Goal: Task Accomplishment & Management: Complete application form

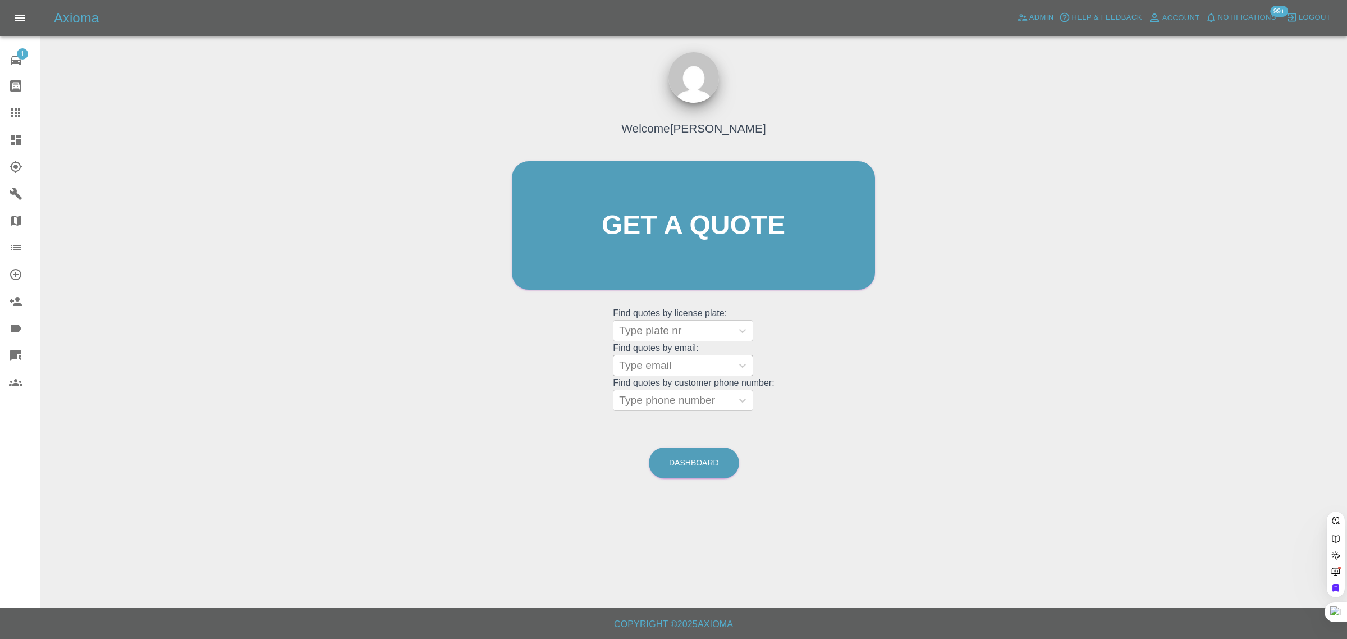
click at [657, 365] on div at bounding box center [672, 366] width 107 height 16
paste input "[EMAIL_ADDRESS][DOMAIN_NAME]"
type input "[EMAIL_ADDRESS][DOMAIN_NAME]"
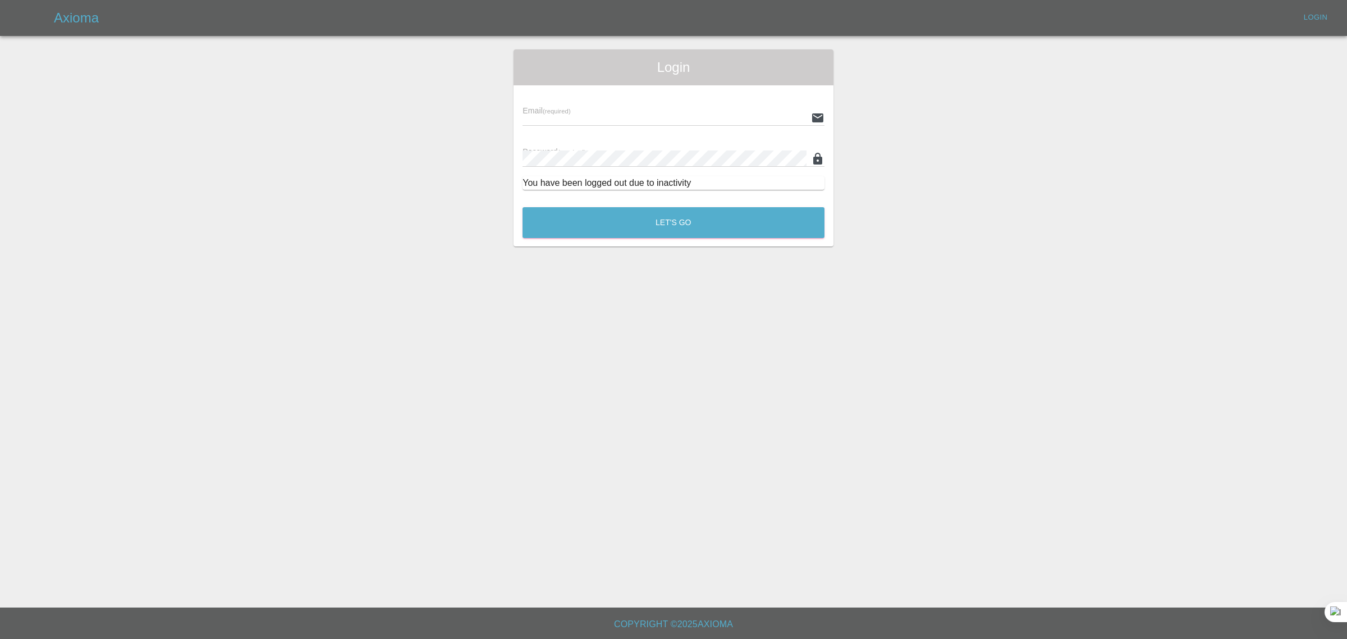
type input "bookkeeping@fifoaccounting.com"
click at [617, 219] on button "Let's Go" at bounding box center [674, 222] width 302 height 31
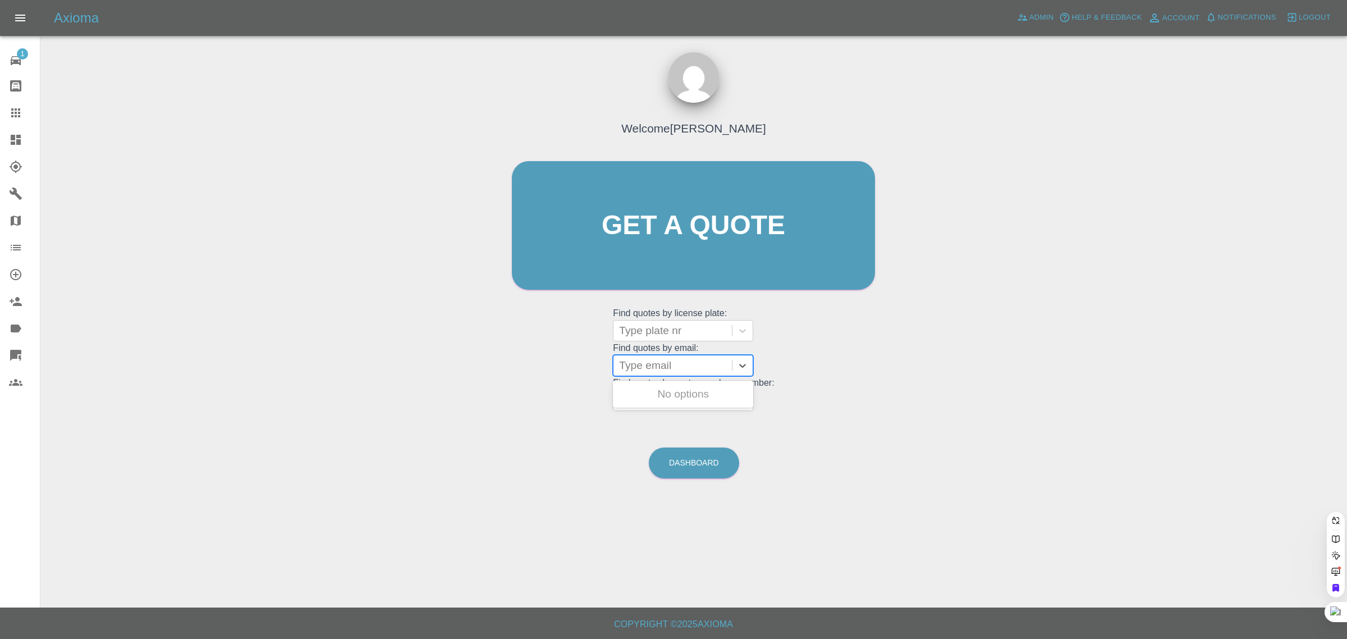
click at [655, 362] on div at bounding box center [672, 366] width 107 height 16
paste input "tratty180@gmail.com"
type input "tratty180@gmail.com"
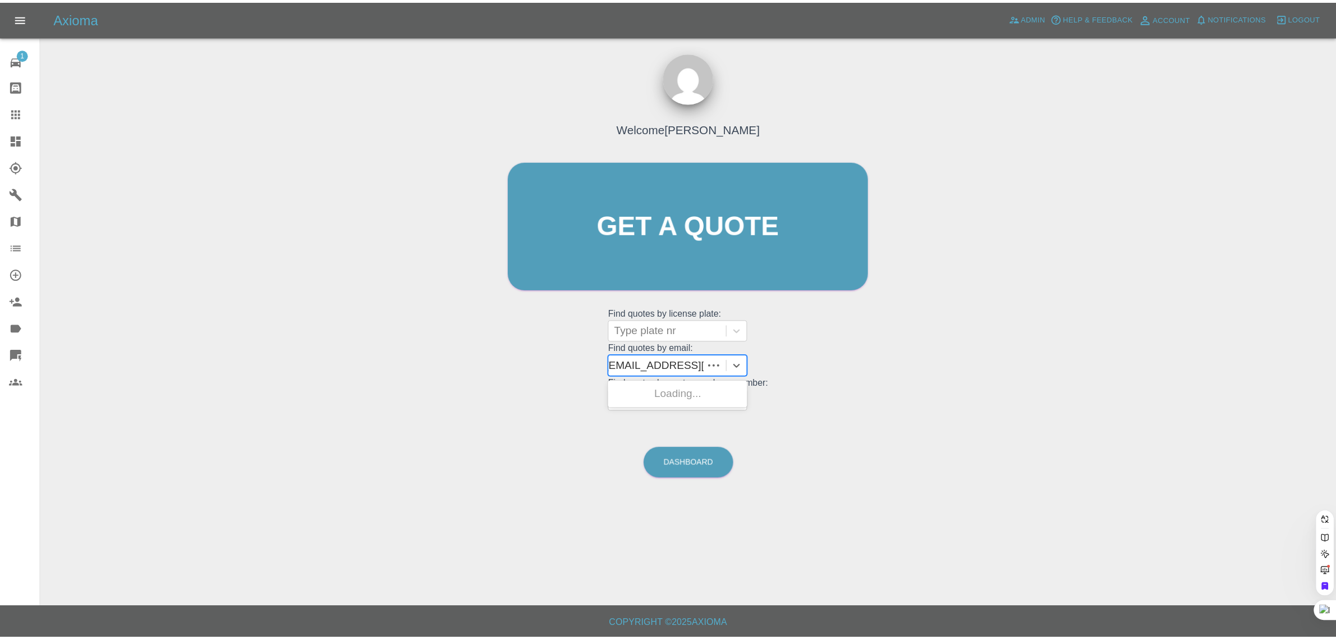
scroll to position [0, 0]
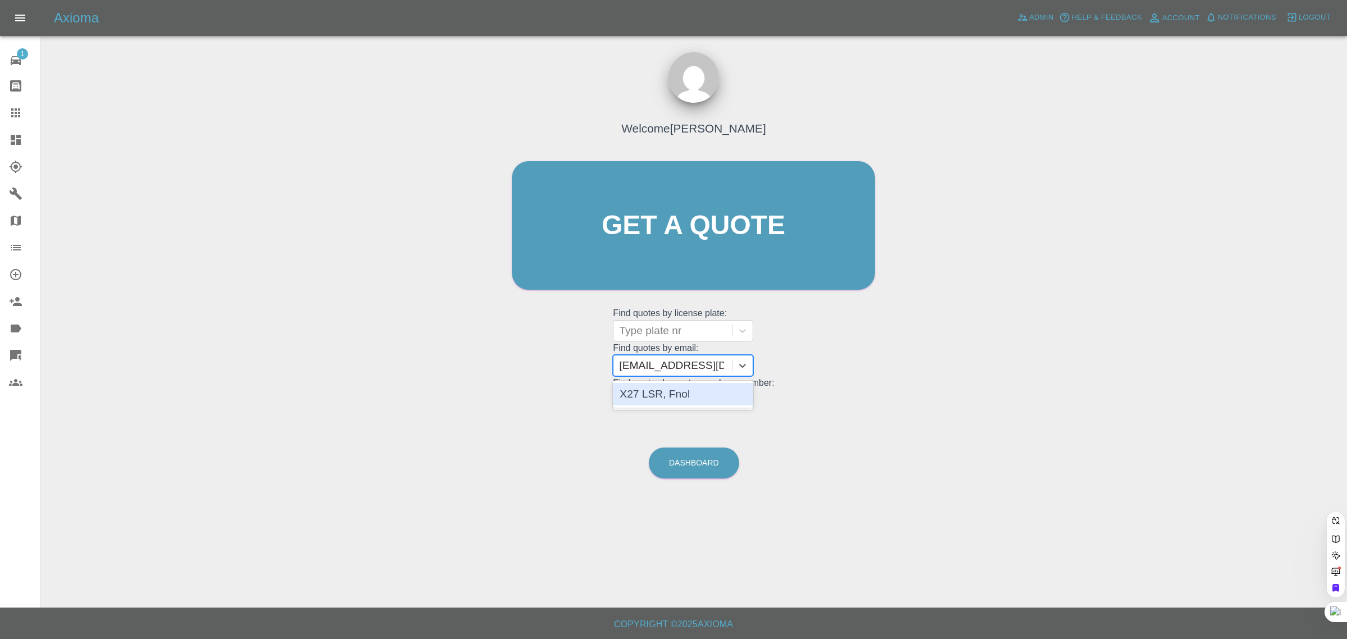
click at [643, 400] on div "X27 LSR, Fnol" at bounding box center [683, 394] width 140 height 22
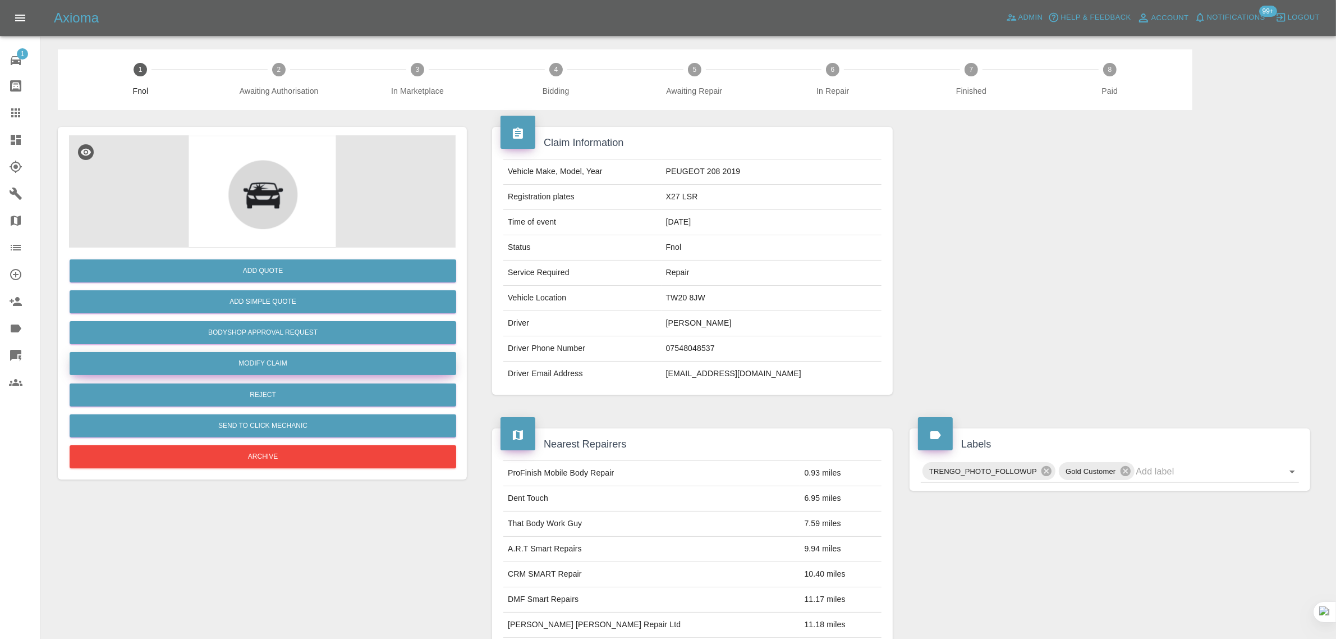
click at [300, 367] on link "Modify Claim" at bounding box center [263, 363] width 387 height 23
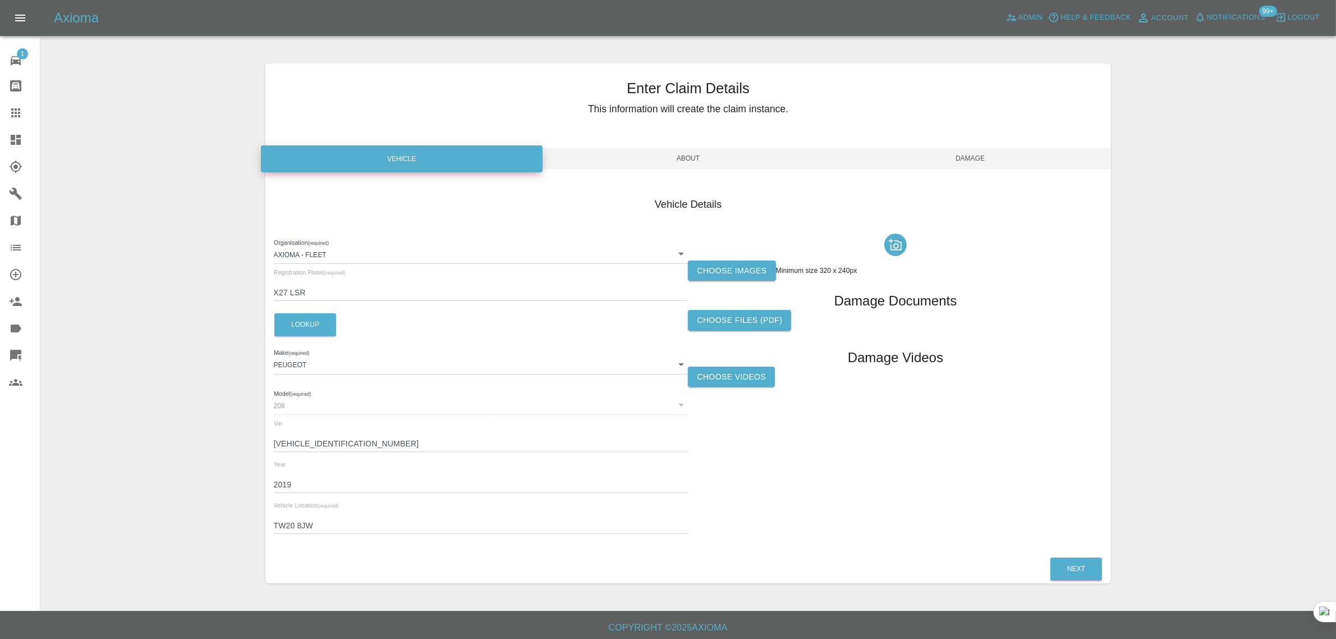
click at [706, 269] on label "Choose images" at bounding box center [732, 270] width 88 height 21
click at [0, 0] on input "Choose images" at bounding box center [0, 0] width 0 height 0
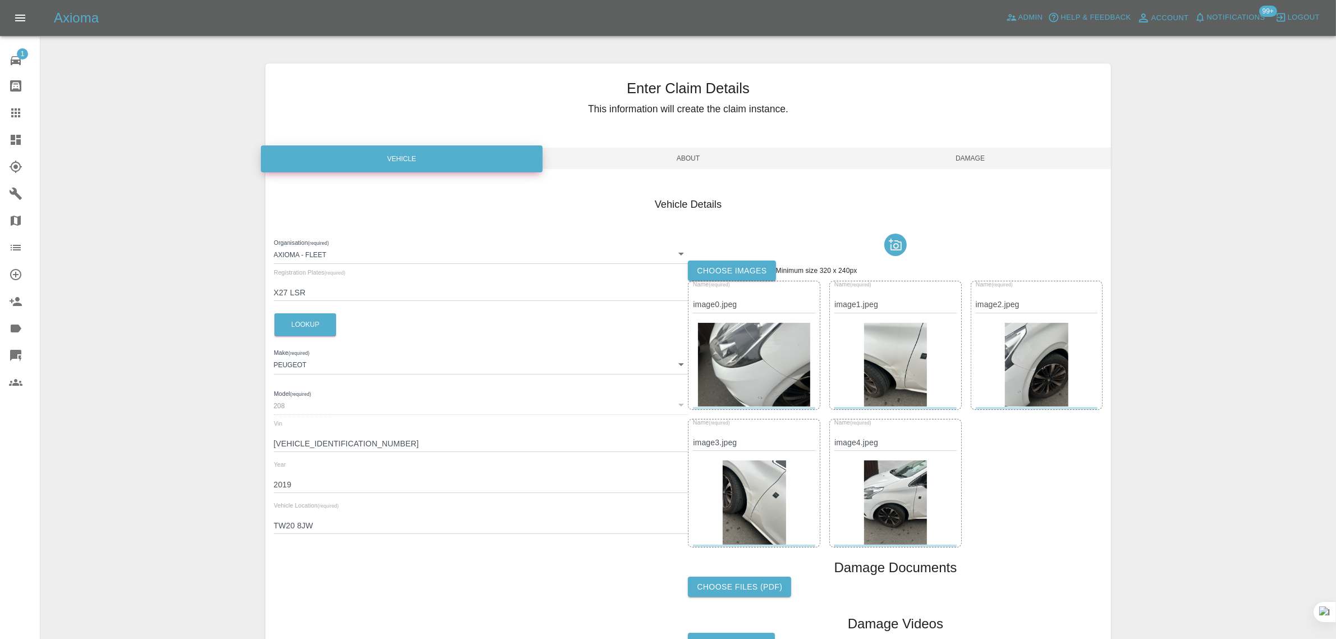
click at [940, 156] on span "Damage" at bounding box center [971, 158] width 282 height 21
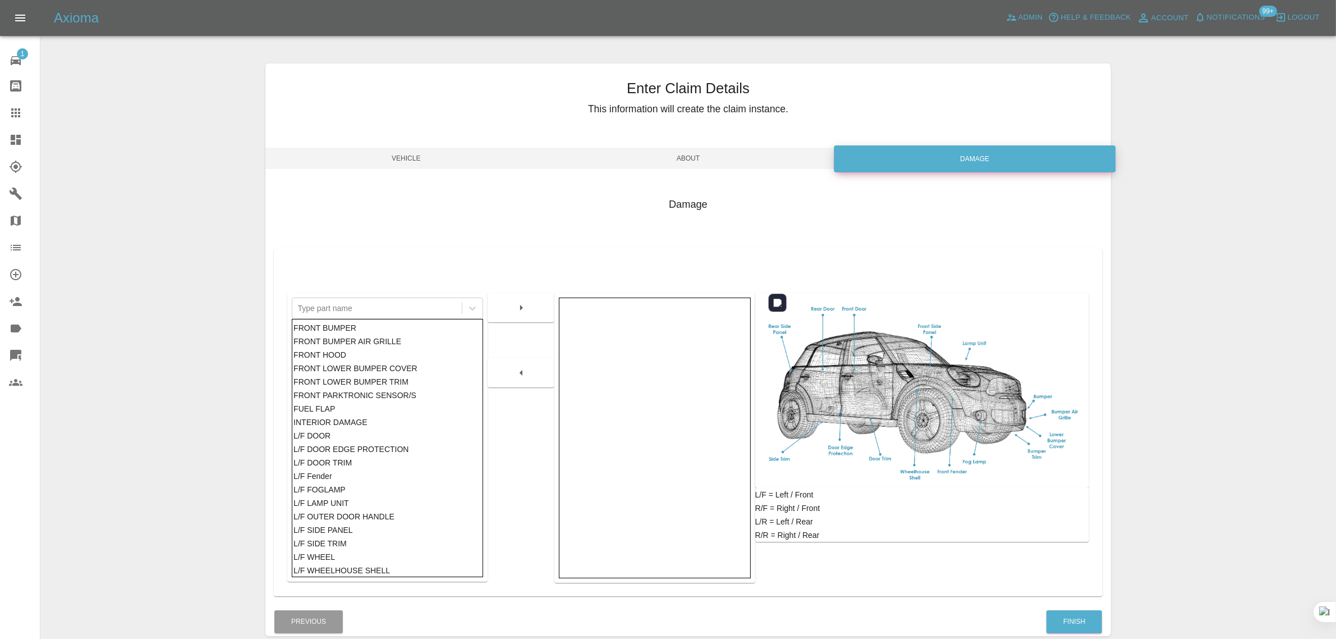
scroll to position [55, 0]
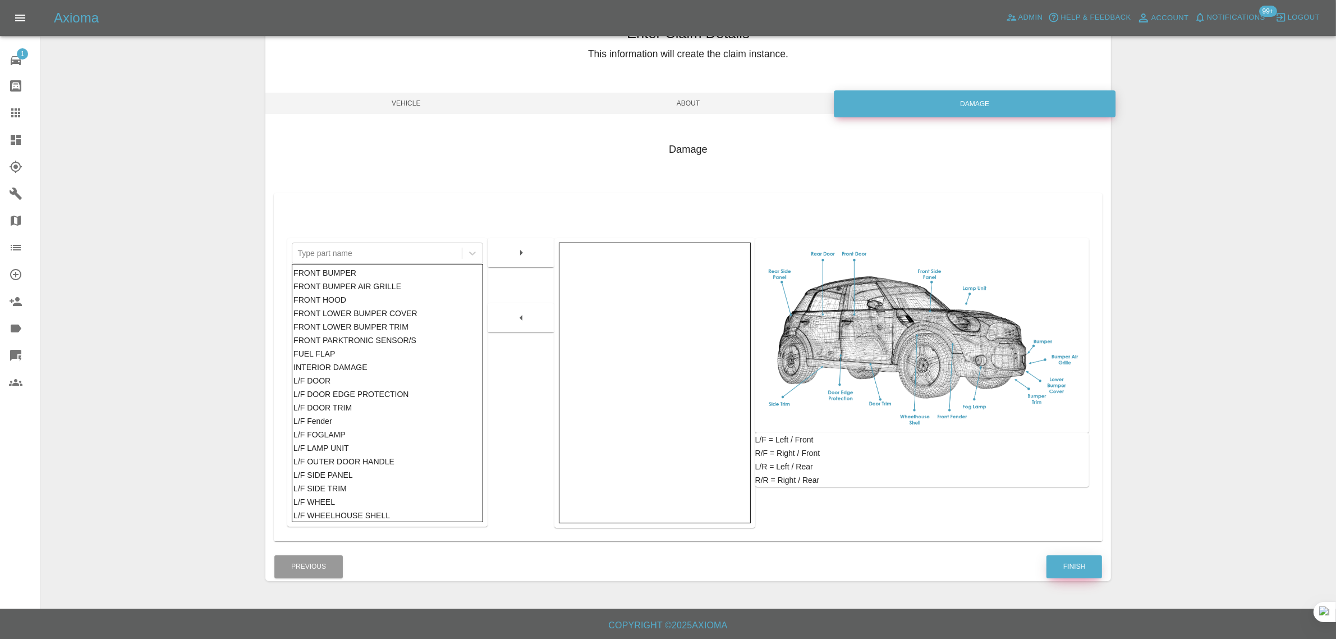
click at [1066, 570] on button "Finish" at bounding box center [1075, 566] width 56 height 23
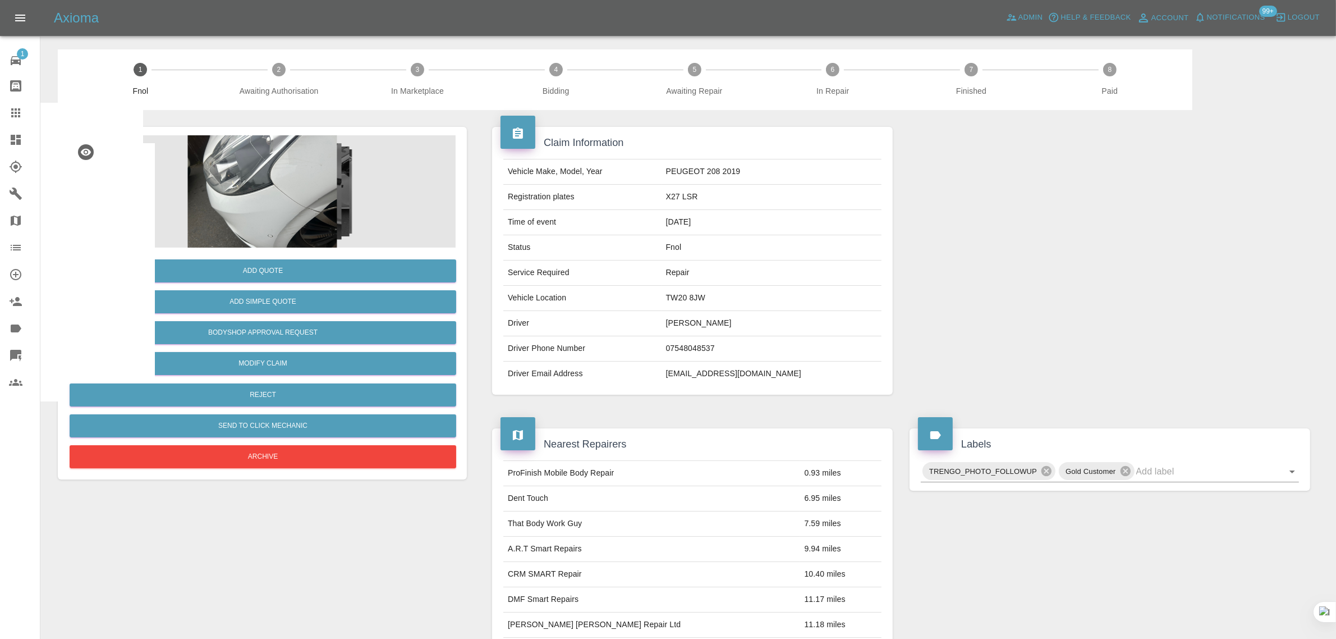
click at [20, 107] on icon at bounding box center [15, 112] width 13 height 13
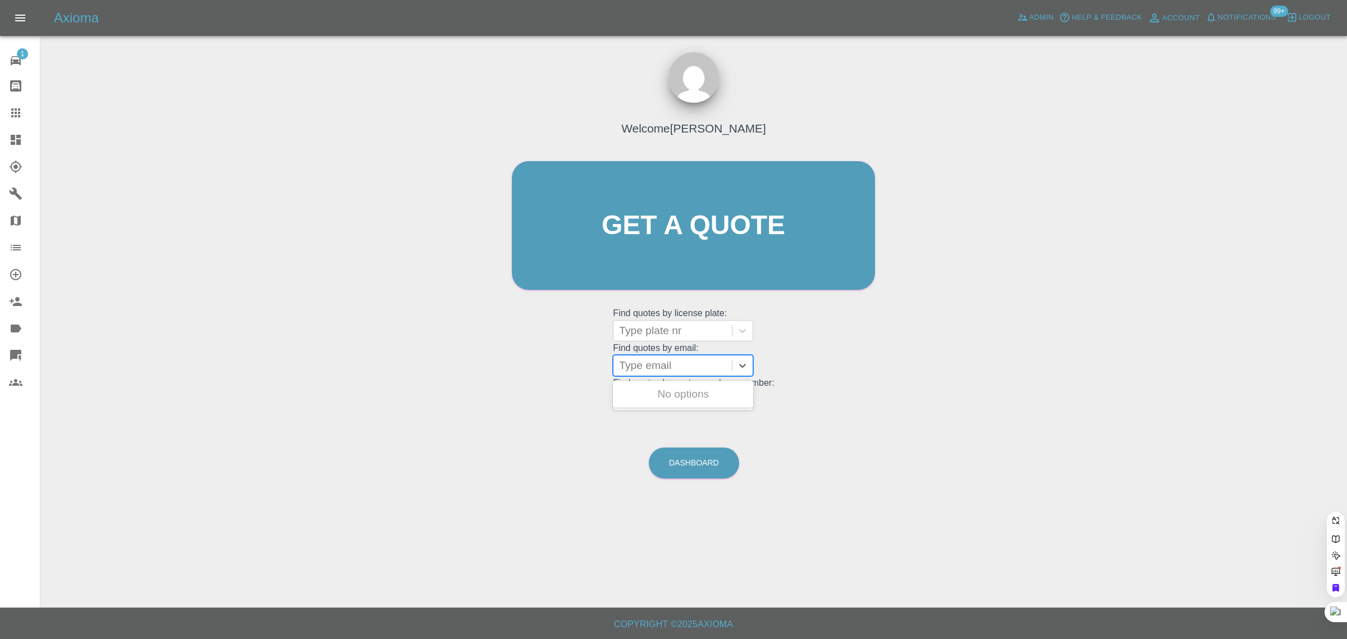
click at [725, 372] on div at bounding box center [672, 366] width 107 height 16
paste input "darwalamir@gmail.com"
type input "darwalamir@gmail.com"
click at [662, 391] on div "A10HDU, Awaiting Authorisation" at bounding box center [683, 401] width 140 height 36
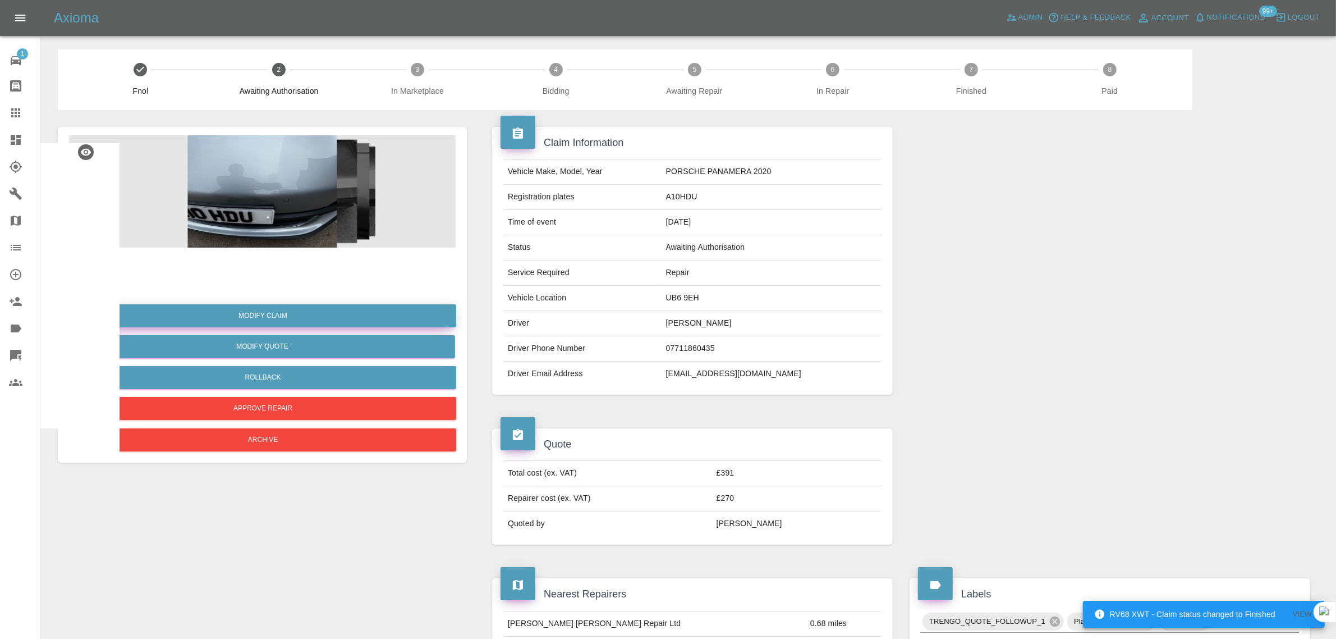
click at [284, 315] on link "Modify Claim" at bounding box center [263, 315] width 387 height 23
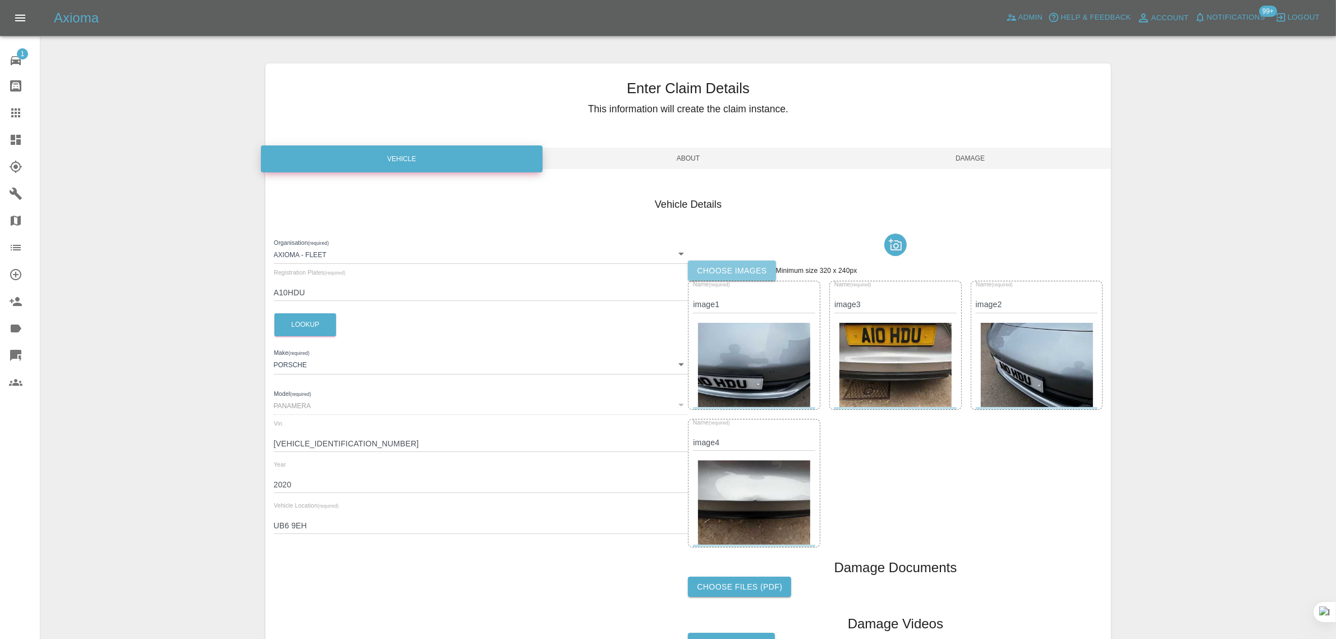
click at [733, 274] on label "Choose images" at bounding box center [732, 270] width 88 height 21
click at [0, 0] on input "Choose images" at bounding box center [0, 0] width 0 height 0
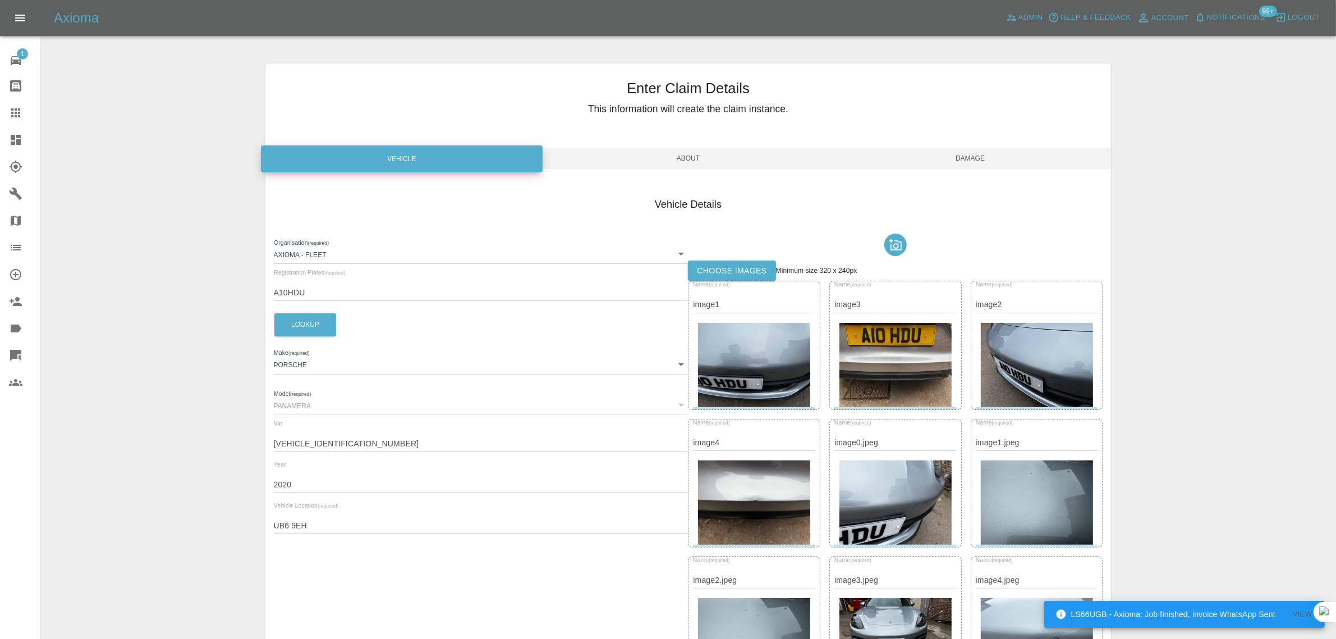
click at [971, 155] on span "Damage" at bounding box center [971, 158] width 282 height 21
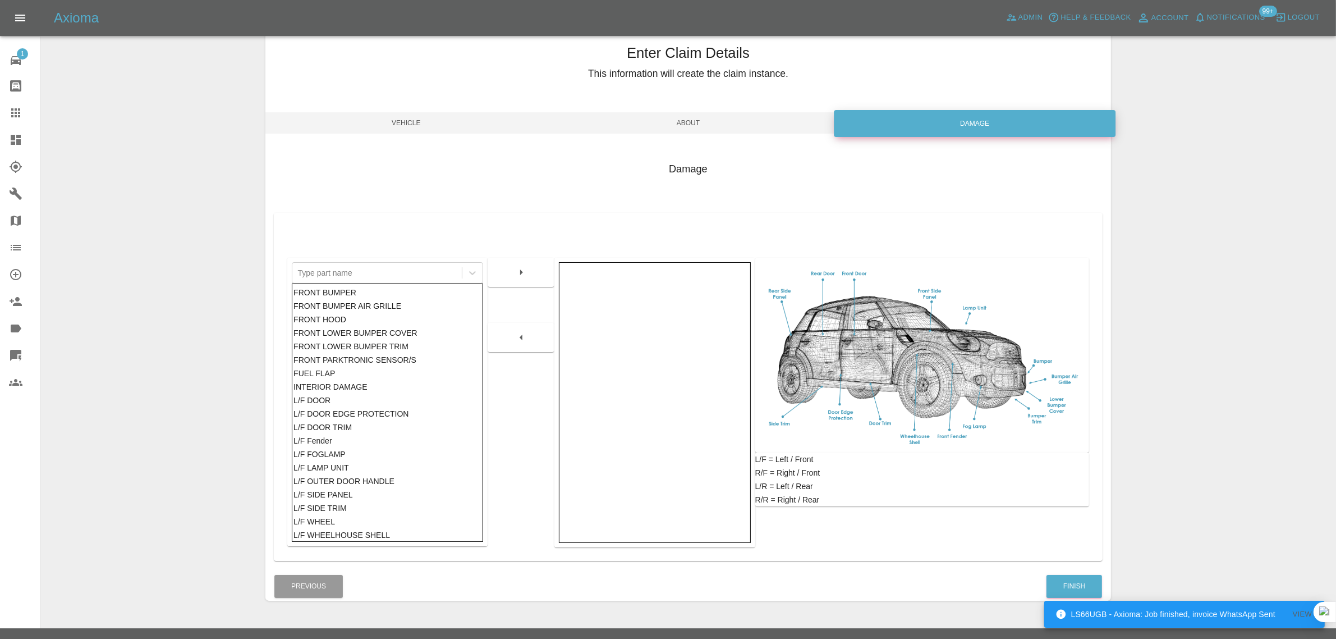
scroll to position [55, 0]
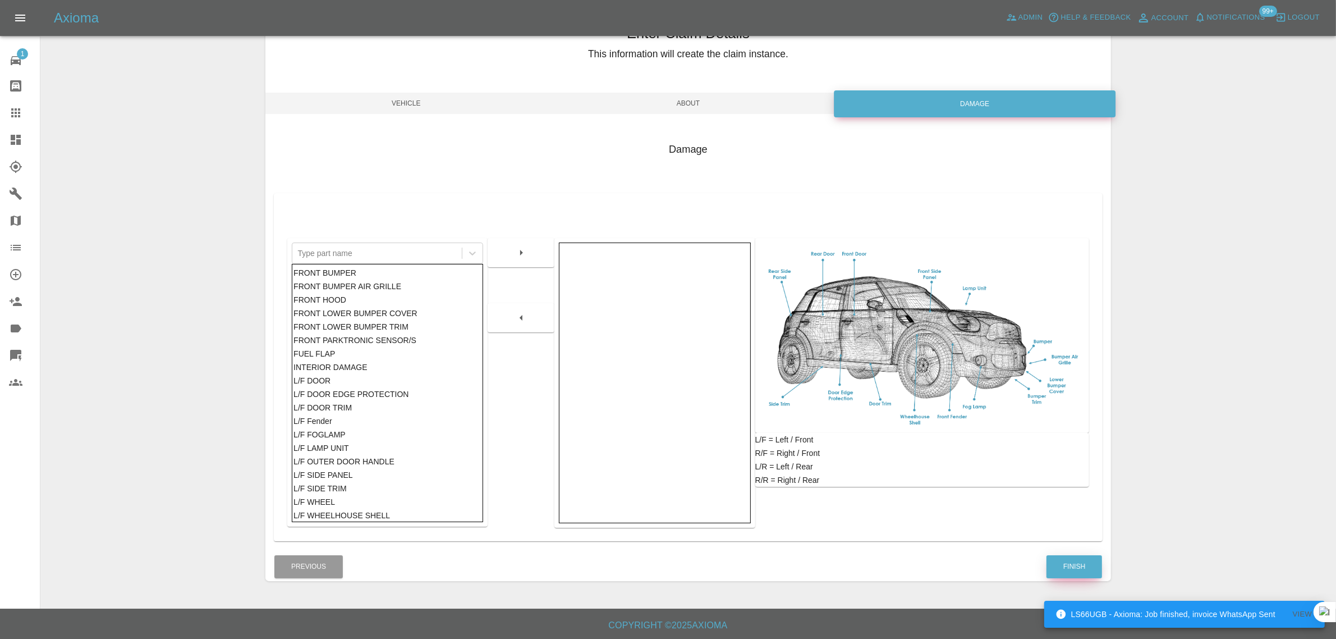
click at [1082, 567] on button "Finish" at bounding box center [1075, 566] width 56 height 23
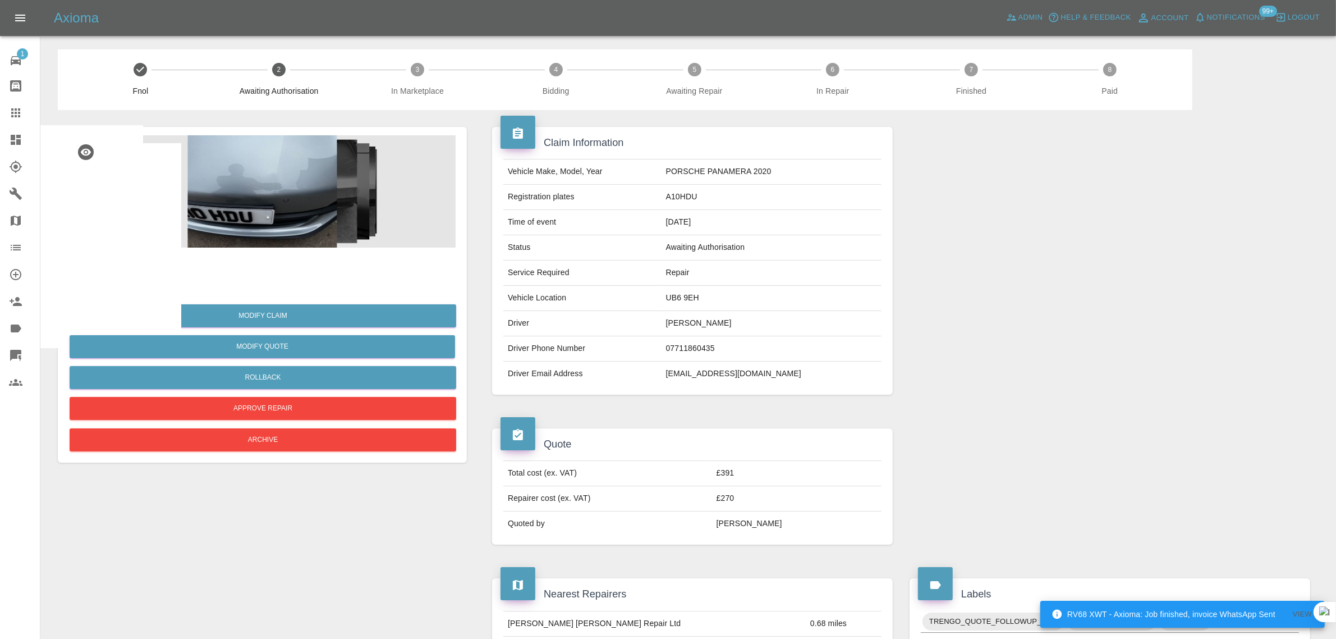
click at [23, 116] on div at bounding box center [24, 112] width 31 height 13
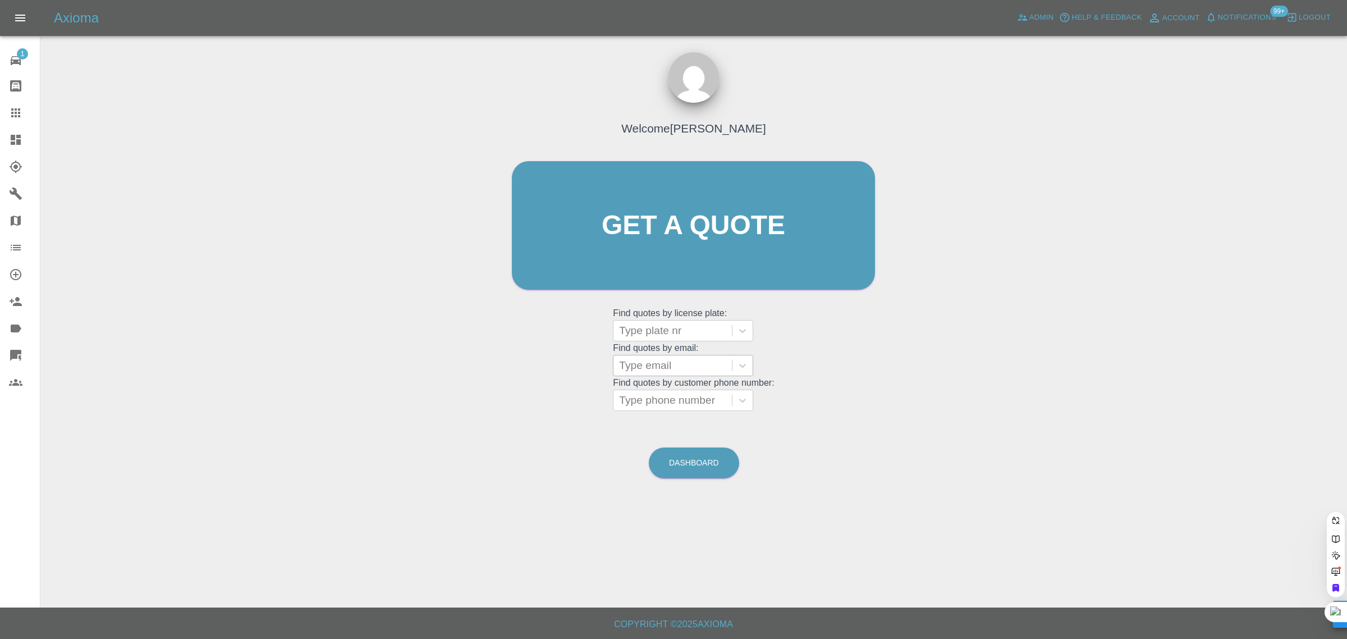
click at [654, 371] on div at bounding box center [672, 366] width 107 height 16
paste input "[PERSON_NAME][EMAIL_ADDRESS][DOMAIN_NAME]"
type input "[PERSON_NAME][EMAIL_ADDRESS][DOMAIN_NAME]"
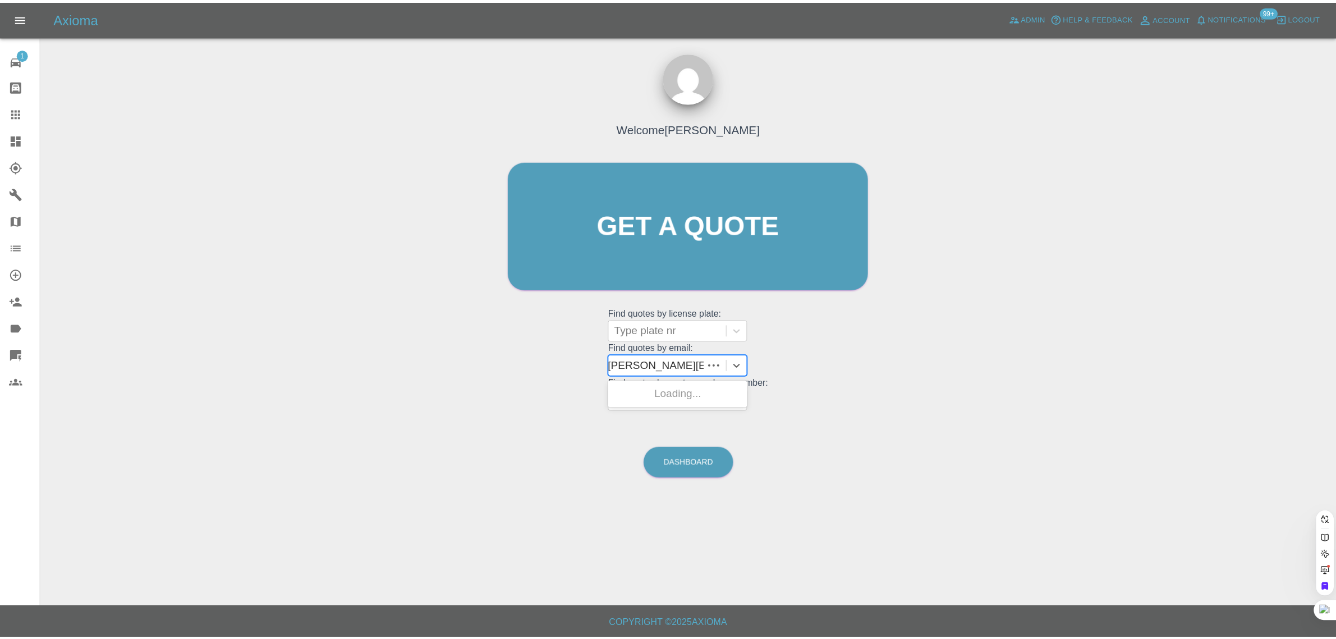
scroll to position [0, 0]
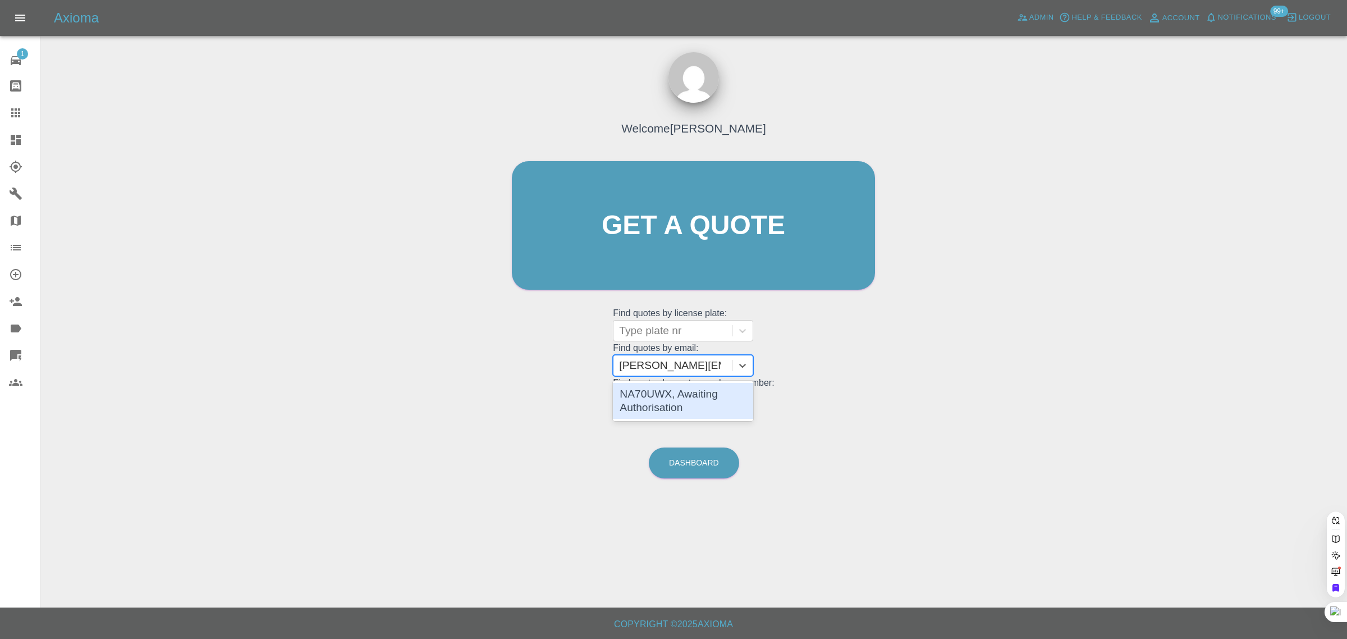
click at [646, 401] on div "NA70UWX, Awaiting Authorisation" at bounding box center [683, 401] width 140 height 36
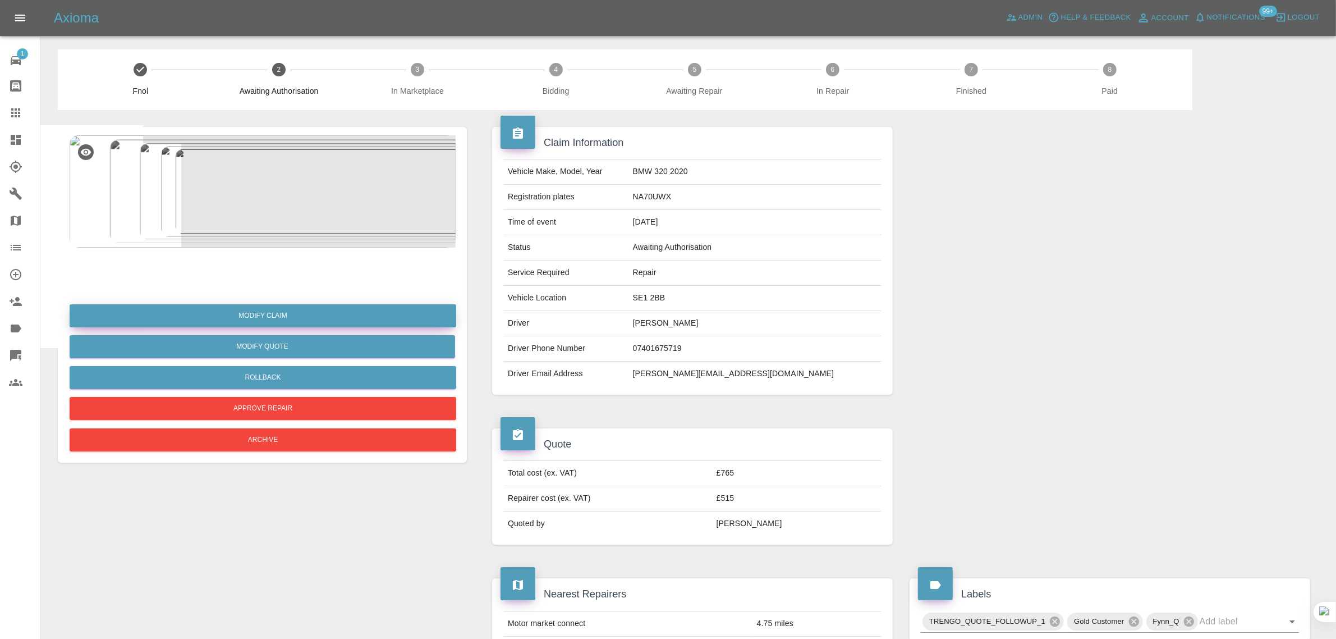
click at [276, 315] on link "Modify Claim" at bounding box center [263, 315] width 387 height 23
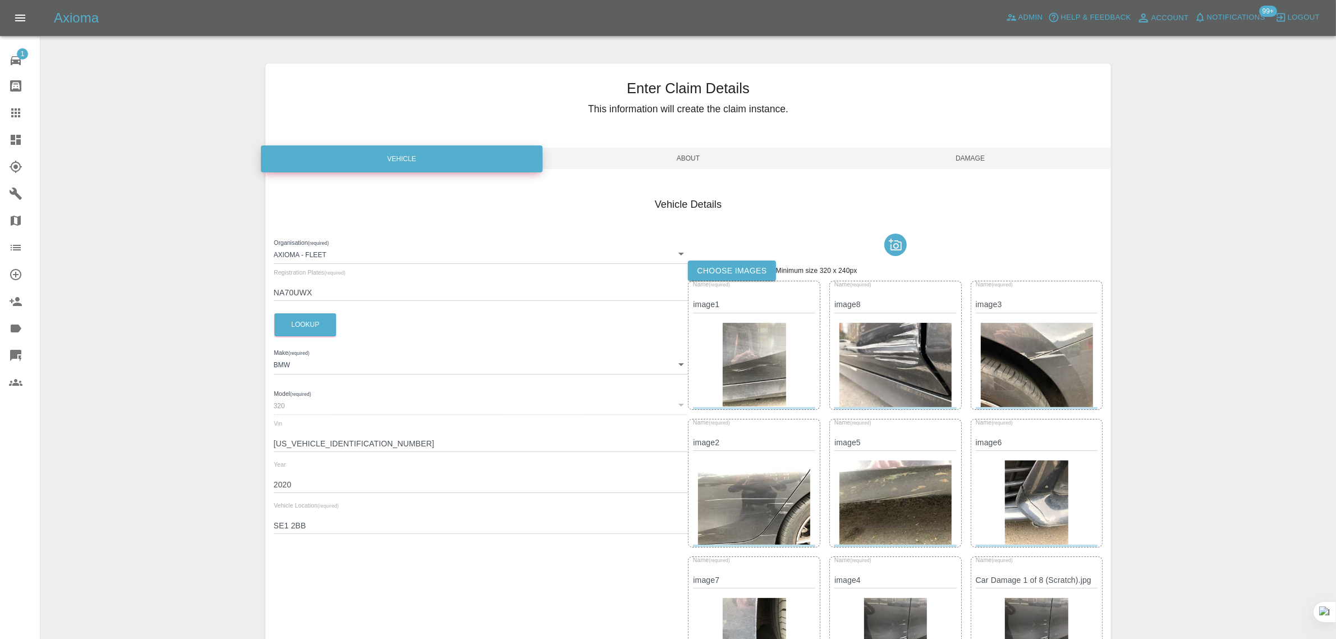
click at [727, 276] on label "Choose images" at bounding box center [732, 270] width 88 height 21
click at [0, 0] on input "Choose images" at bounding box center [0, 0] width 0 height 0
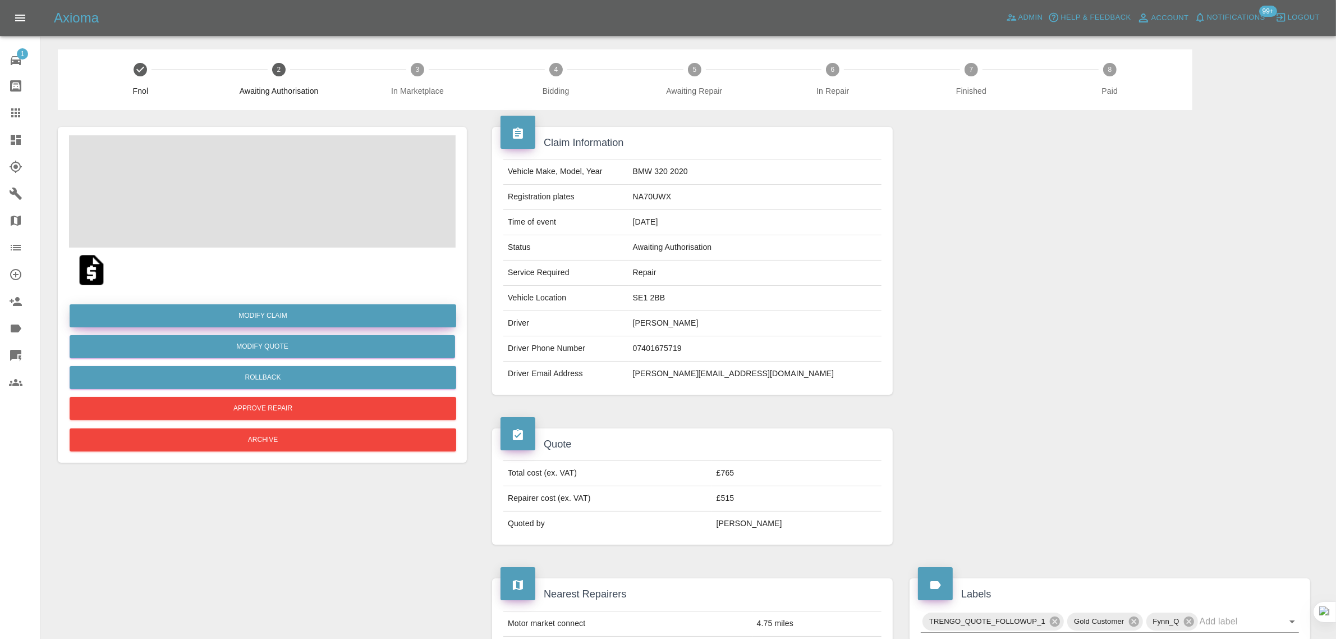
click at [240, 314] on link "Modify Claim" at bounding box center [263, 315] width 387 height 23
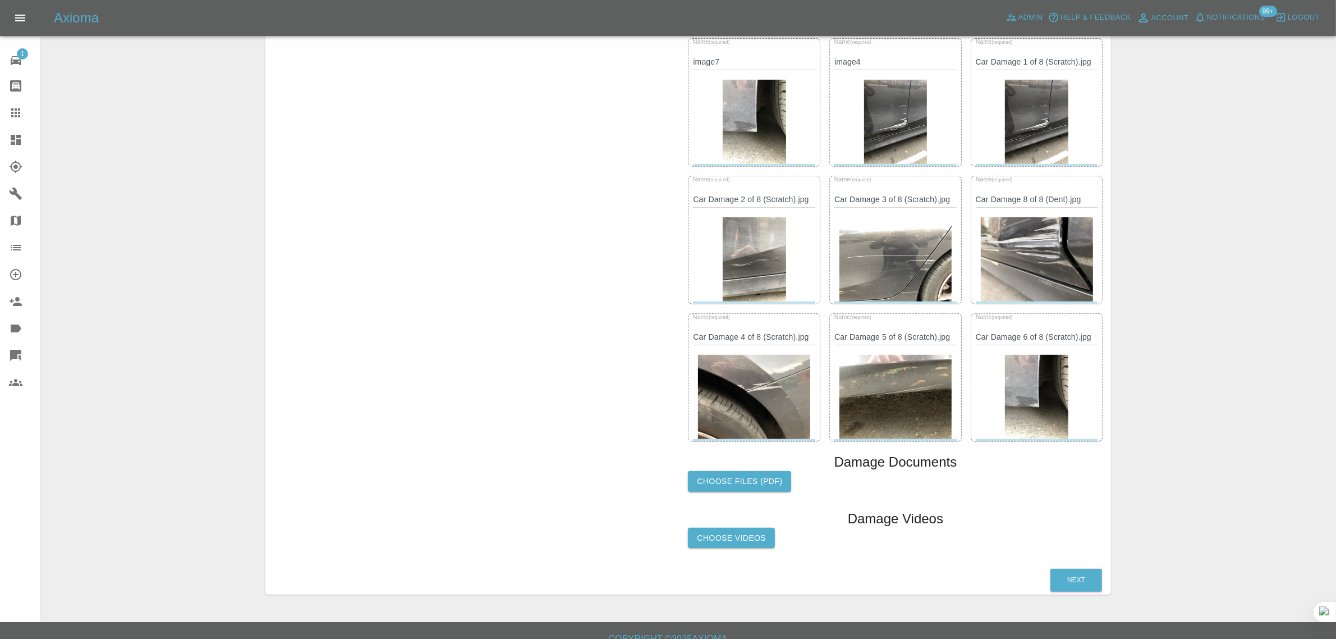
scroll to position [533, 0]
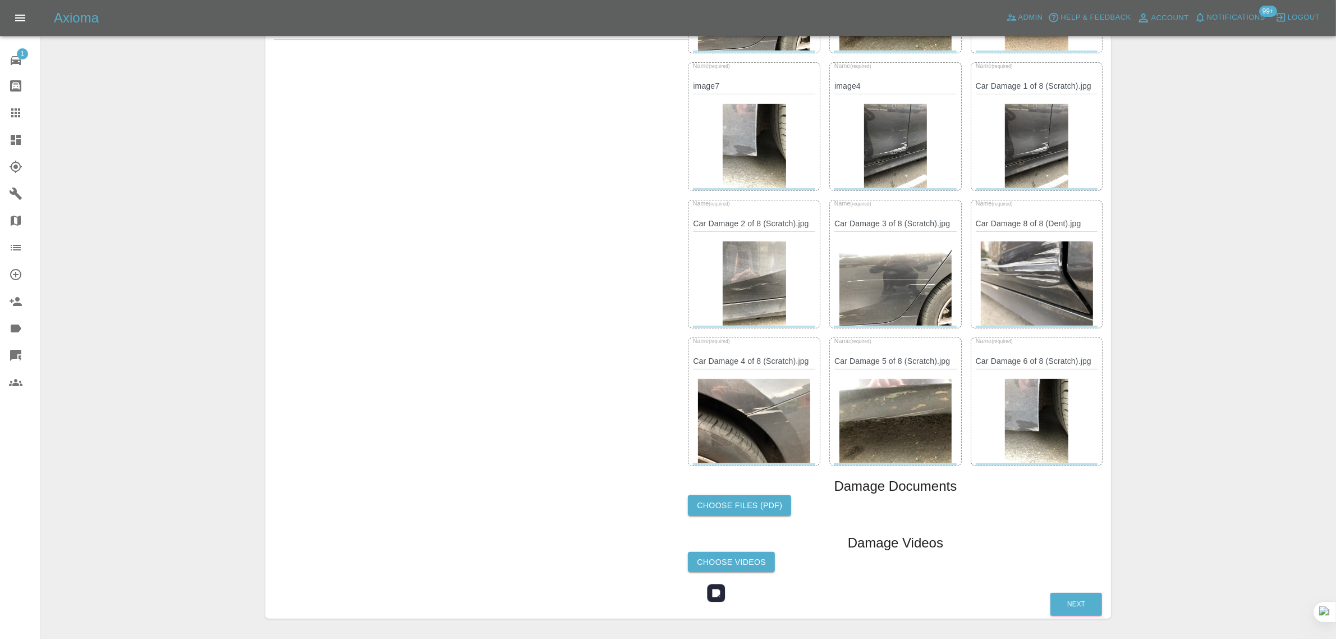
scroll to position [182, 0]
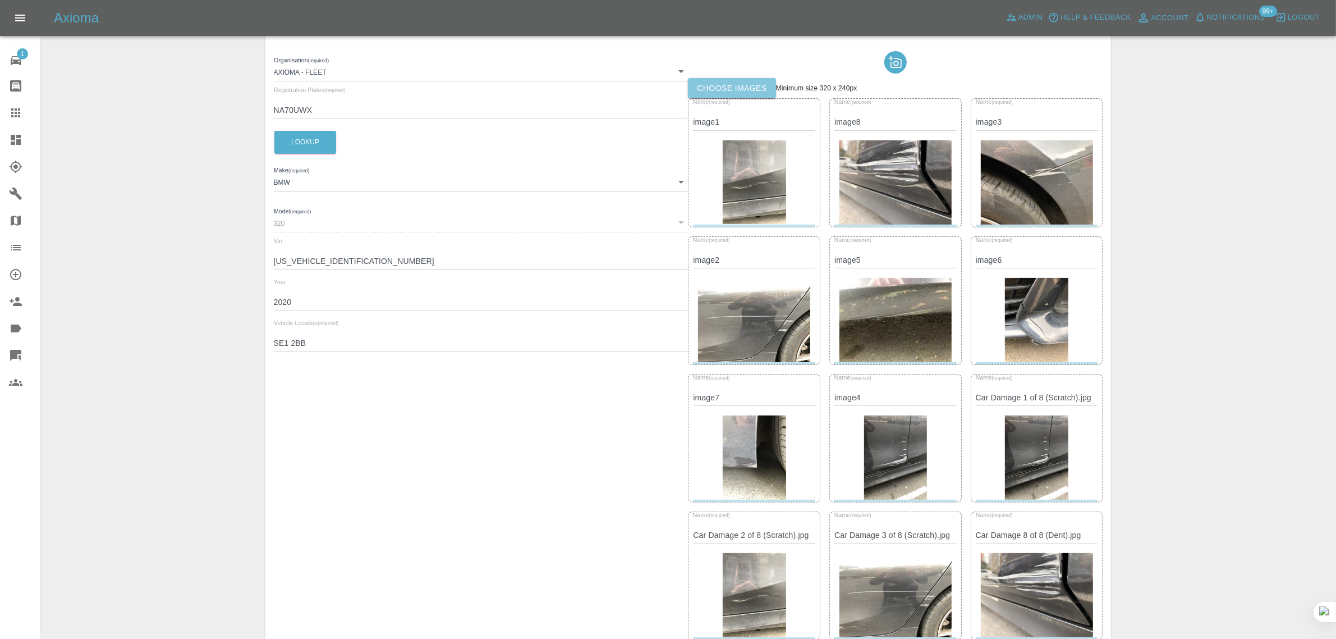
click at [741, 88] on label "Choose images" at bounding box center [732, 88] width 88 height 21
click at [0, 0] on input "Choose images" at bounding box center [0, 0] width 0 height 0
